Goal: Understand process/instructions: Learn how to perform a task or action

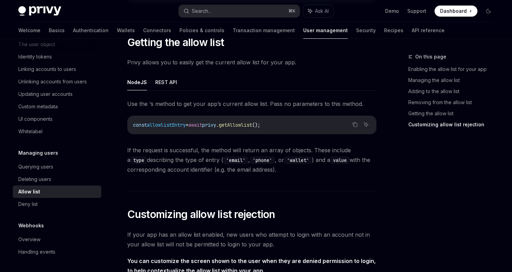
scroll to position [1174, 0]
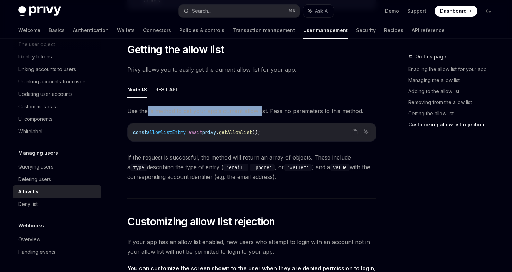
drag, startPoint x: 148, startPoint y: 109, endPoint x: 260, endPoint y: 112, distance: 112.1
click at [260, 112] on span "Use the ‘s method to get your app’s current allow list. Pass no parameters to t…" at bounding box center [251, 111] width 249 height 10
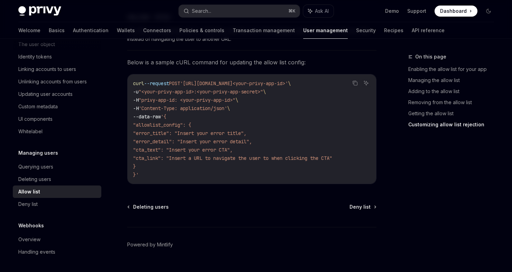
scroll to position [1659, 0]
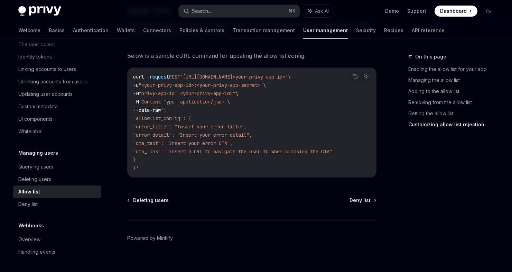
type textarea "*"
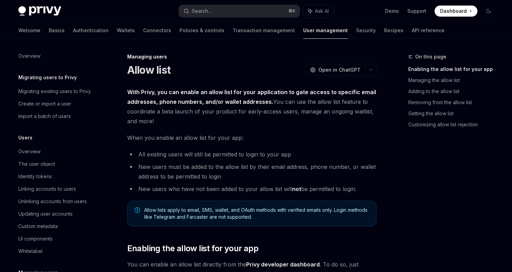
type textarea "*"
